Goal: Task Accomplishment & Management: Complete application form

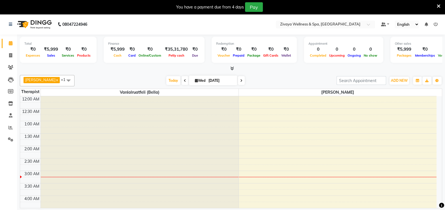
scroll to position [149, 0]
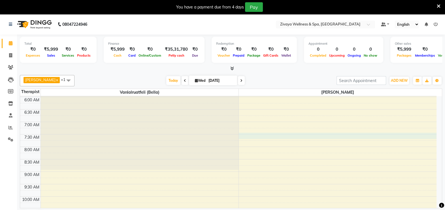
select select "80331"
select select "450"
select select "tentative"
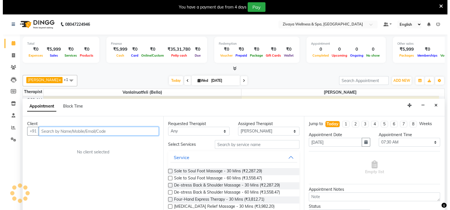
scroll to position [14, 0]
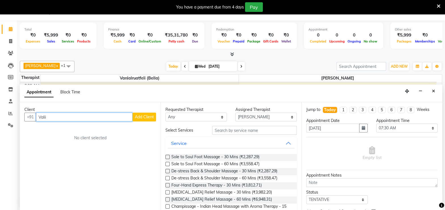
type input "Valii"
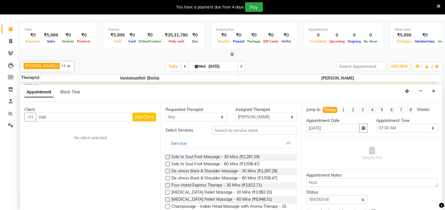
click at [143, 114] on span "Add Client" at bounding box center [144, 116] width 19 height 5
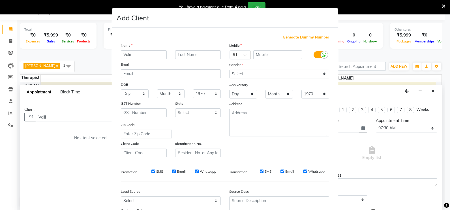
click at [299, 35] on span "Generate Dummy Number" at bounding box center [306, 38] width 46 height 6
type input "1311800001652"
checkbox input "false"
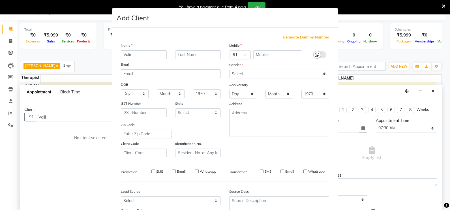
checkbox input "false"
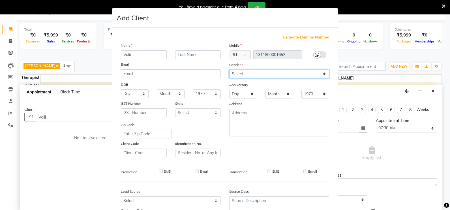
click at [254, 72] on select "Select [DEMOGRAPHIC_DATA] [DEMOGRAPHIC_DATA] Other Prefer Not To Say" at bounding box center [279, 74] width 100 height 9
select select "[DEMOGRAPHIC_DATA]"
click at [229, 70] on select "Select [DEMOGRAPHIC_DATA] [DEMOGRAPHIC_DATA] Other Prefer Not To Say" at bounding box center [279, 74] width 100 height 9
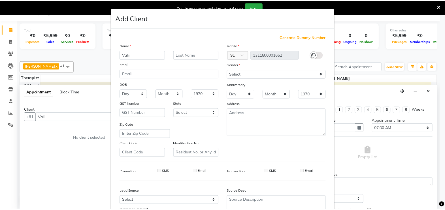
scroll to position [54, 0]
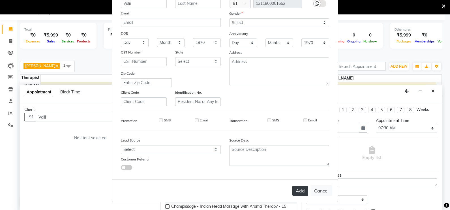
click at [297, 193] on button "Add" at bounding box center [301, 191] width 16 height 10
type input "1311800001652"
select select
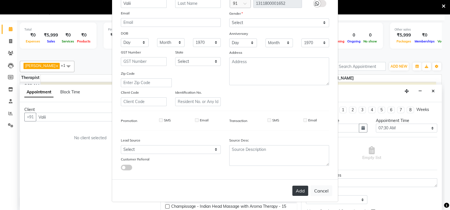
select select
checkbox input "false"
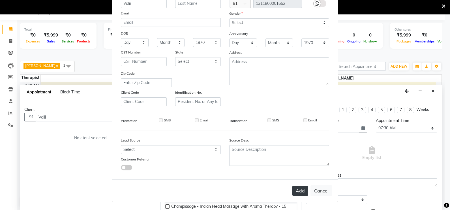
checkbox input "false"
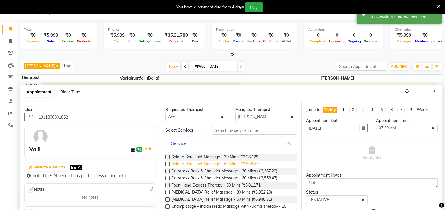
click at [236, 162] on span "Sole to Soul Foot Massage - 60 Mins (₹3,558.47)" at bounding box center [215, 164] width 88 height 7
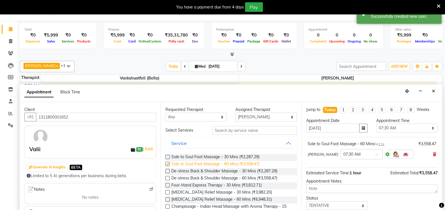
checkbox input "false"
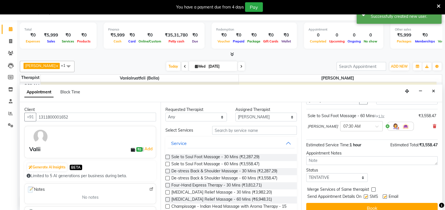
scroll to position [35, 0]
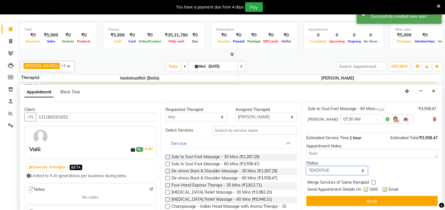
click at [332, 171] on select "Select TENTATIVE CONFIRM CHECK-IN UPCOMING" at bounding box center [336, 170] width 61 height 9
select select "confirm booking"
click at [306, 166] on select "Select TENTATIVE CONFIRM CHECK-IN UPCOMING" at bounding box center [336, 170] width 61 height 9
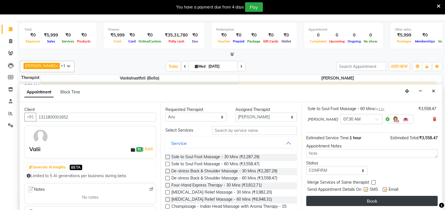
click at [350, 202] on button "Book" at bounding box center [371, 201] width 131 height 10
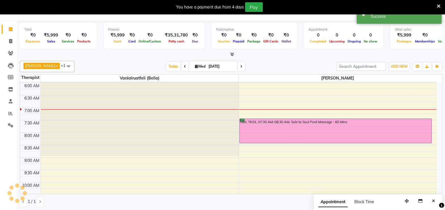
scroll to position [0, 0]
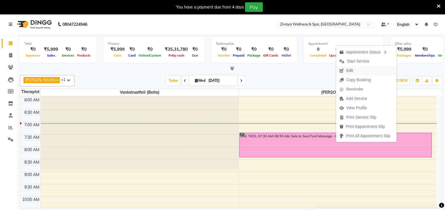
click at [361, 71] on button "Edit" at bounding box center [366, 70] width 61 height 9
select select "confirm booking"
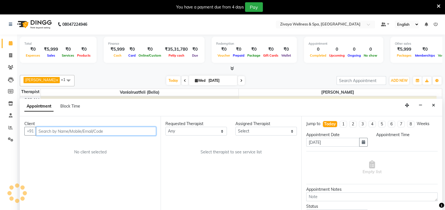
select select "80331"
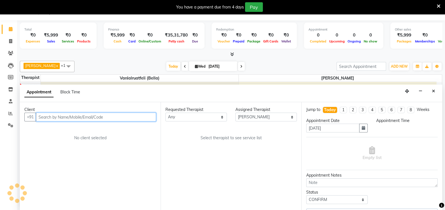
select select "450"
select select "3551"
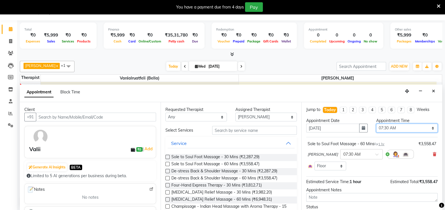
click at [413, 124] on select "Select 12:00 AM 12:15 AM 12:30 AM 12:45 AM 01:00 AM 01:15 AM 01:30 AM 01:45 AM …" at bounding box center [406, 128] width 61 height 9
select select "420"
click at [376, 124] on select "Select 12:00 AM 12:15 AM 12:30 AM 12:45 AM 01:00 AM 01:15 AM 01:30 AM 01:45 AM …" at bounding box center [406, 128] width 61 height 9
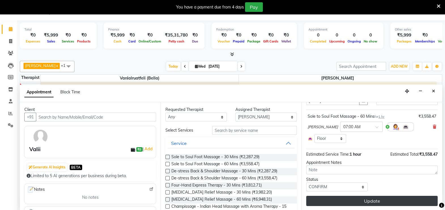
click at [355, 200] on button "Update" at bounding box center [371, 201] width 131 height 10
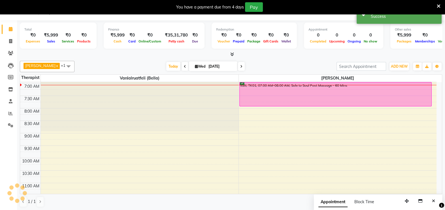
scroll to position [0, 0]
